Goal: Task Accomplishment & Management: Use online tool/utility

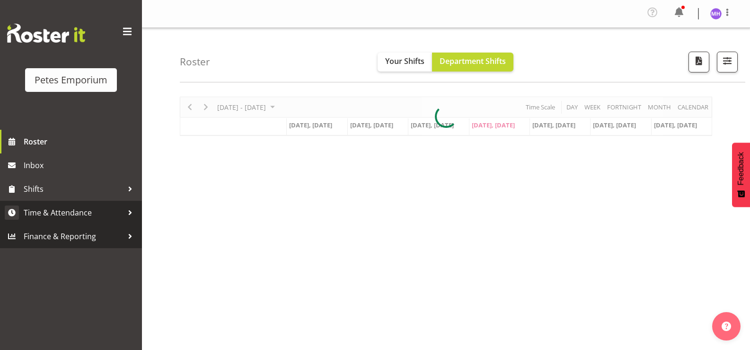
click at [79, 212] on span "Time & Attendance" at bounding box center [73, 212] width 99 height 14
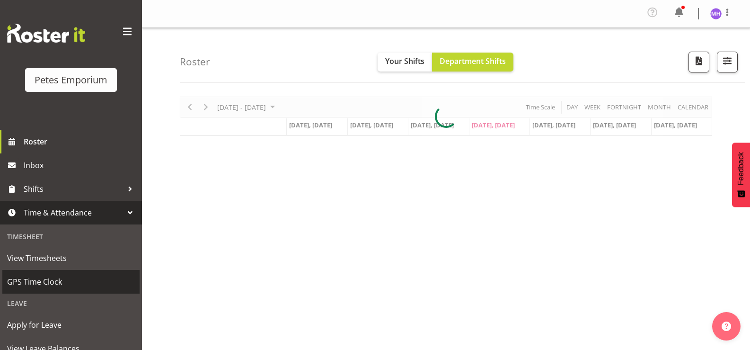
click at [67, 280] on span "GPS Time Clock" at bounding box center [71, 282] width 128 height 14
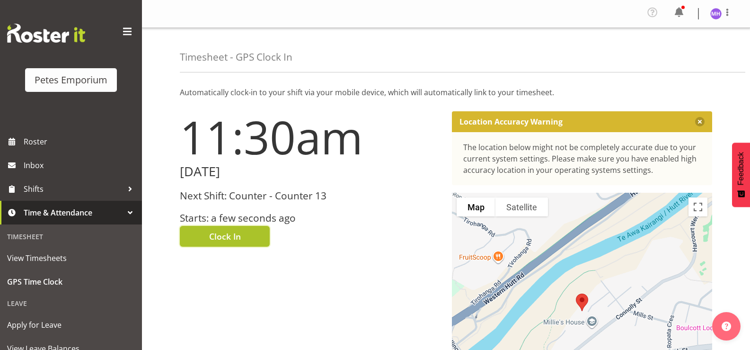
click at [210, 245] on button "Clock In" at bounding box center [225, 236] width 90 height 21
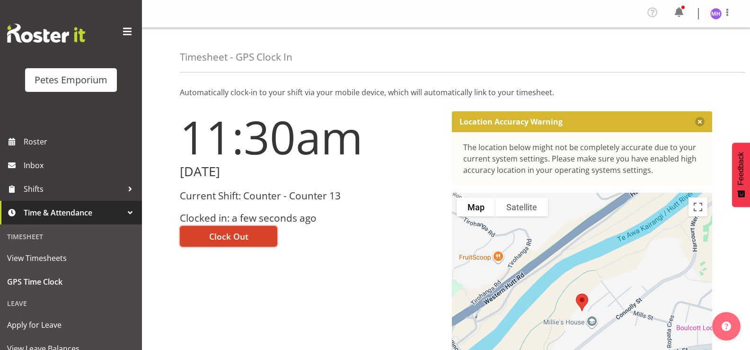
click at [238, 236] on span "Clock Out" at bounding box center [228, 236] width 39 height 12
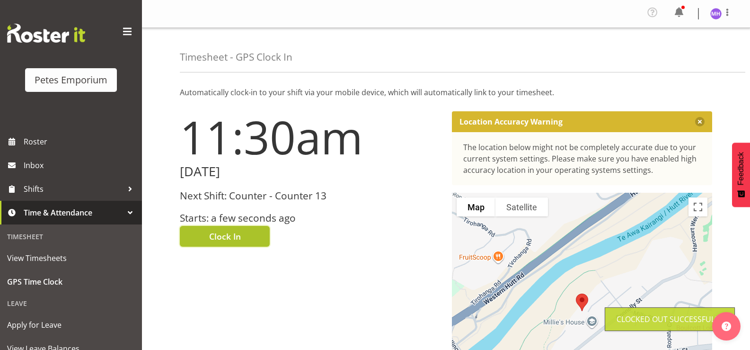
click at [247, 232] on button "Clock In" at bounding box center [225, 236] width 90 height 21
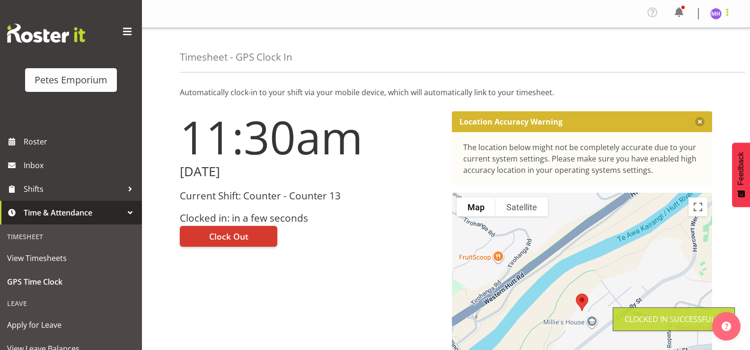
click at [731, 13] on span at bounding box center [727, 12] width 11 height 11
click at [676, 53] on link "Log Out" at bounding box center [688, 52] width 91 height 17
